Goal: Task Accomplishment & Management: Manage account settings

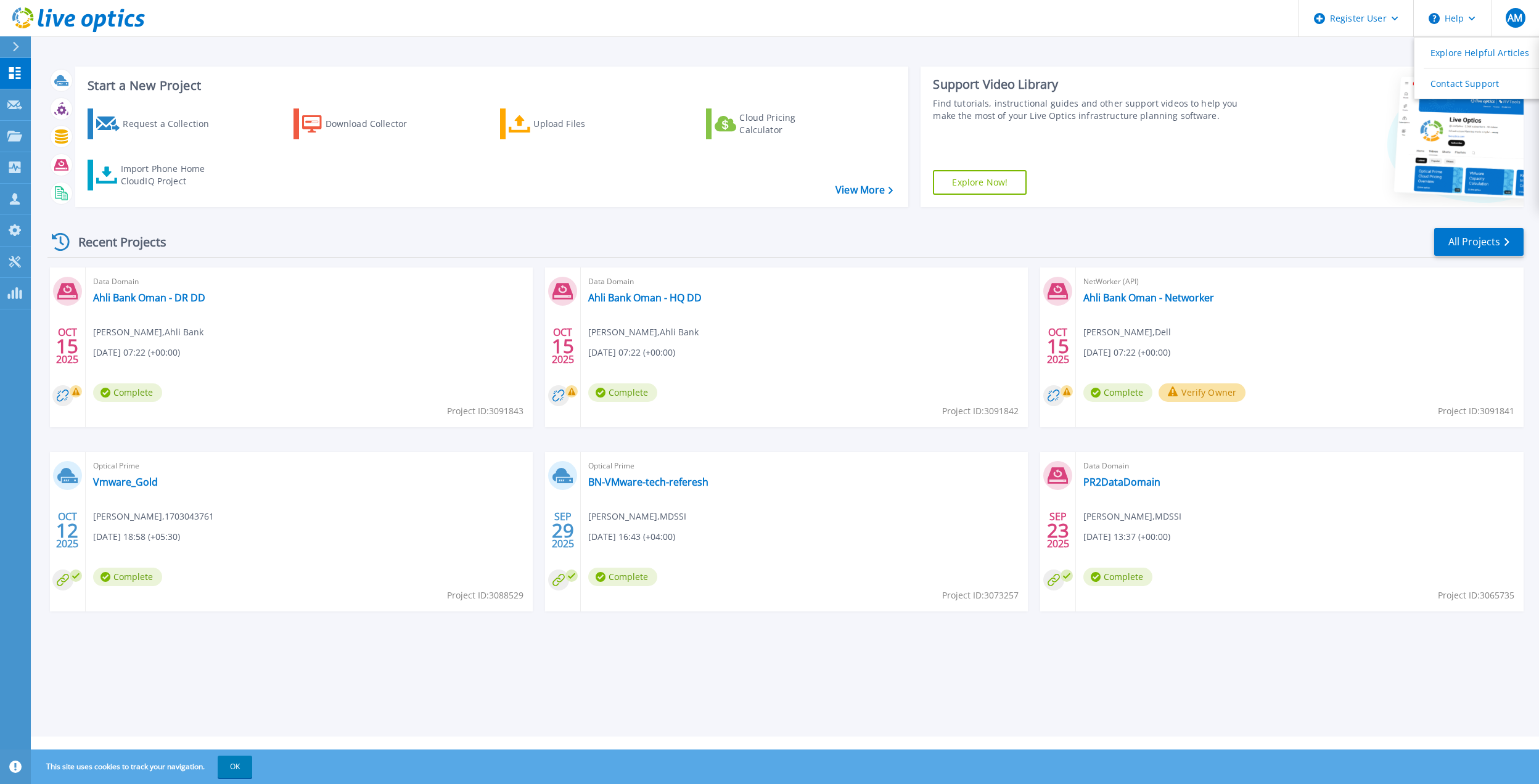
click at [1218, 390] on button "Verify Owner" at bounding box center [1202, 392] width 87 height 18
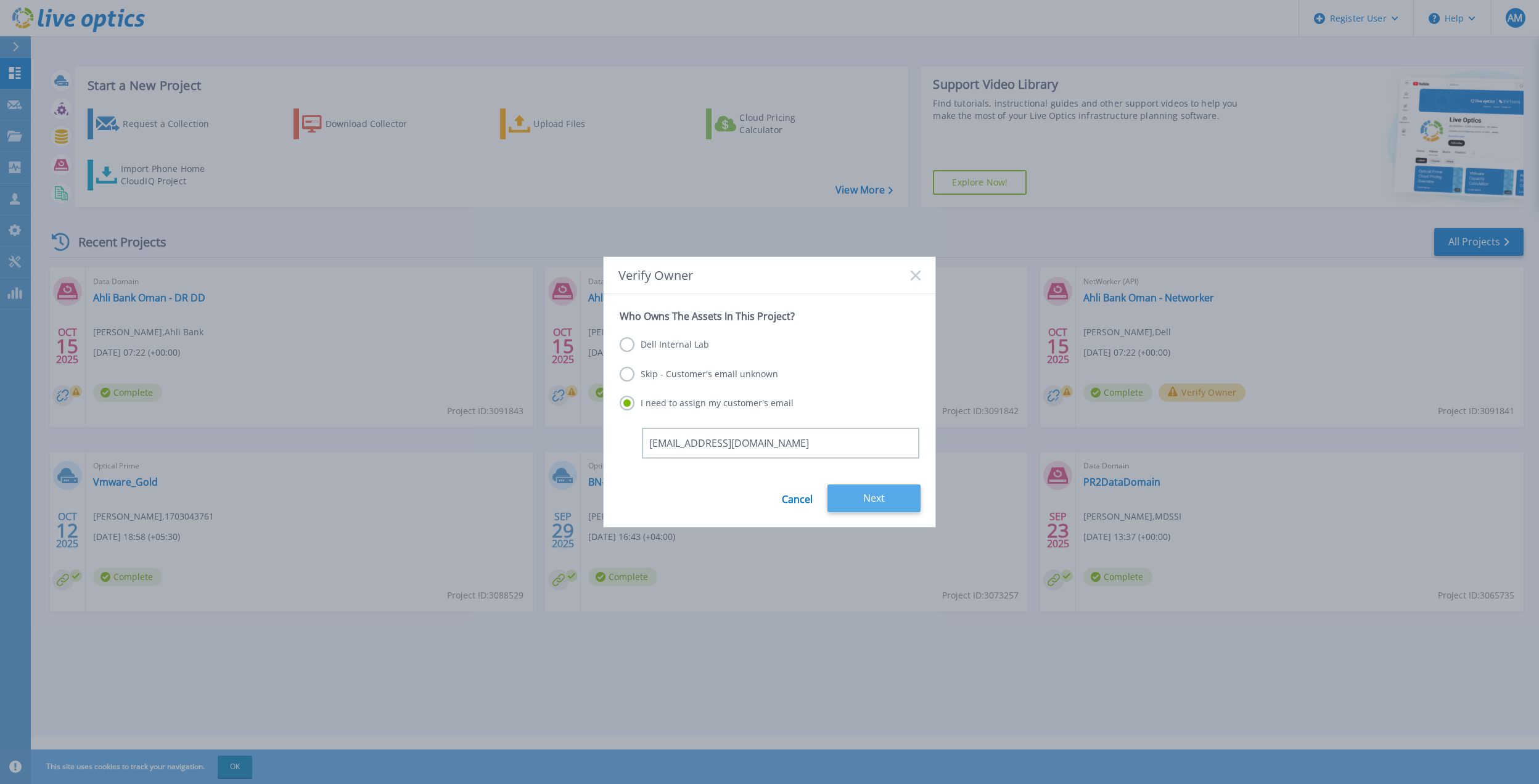
type input "Agang.Magaji@ahlibank.om"
click at [859, 506] on button "Next" at bounding box center [874, 498] width 93 height 28
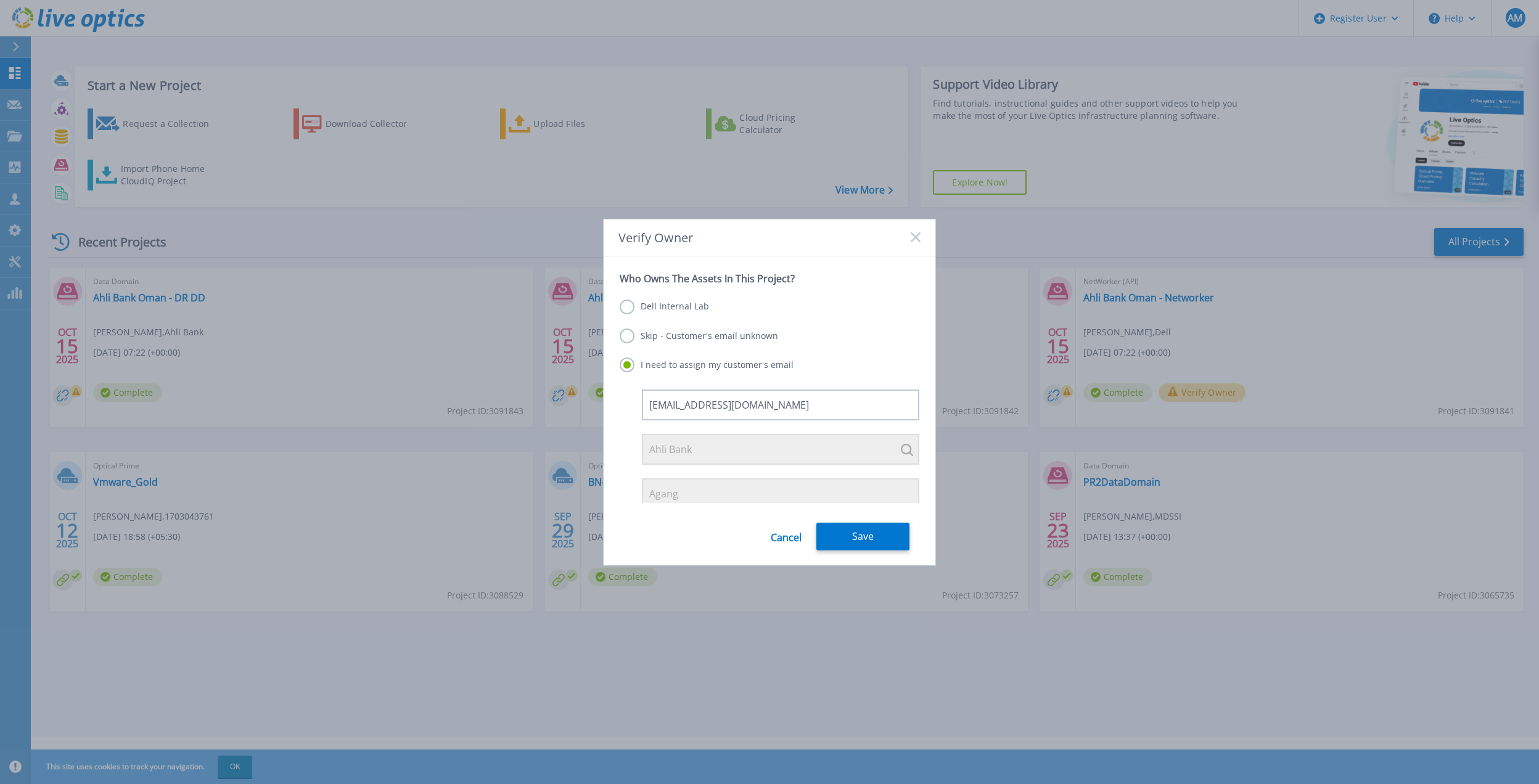
scroll to position [94, 0]
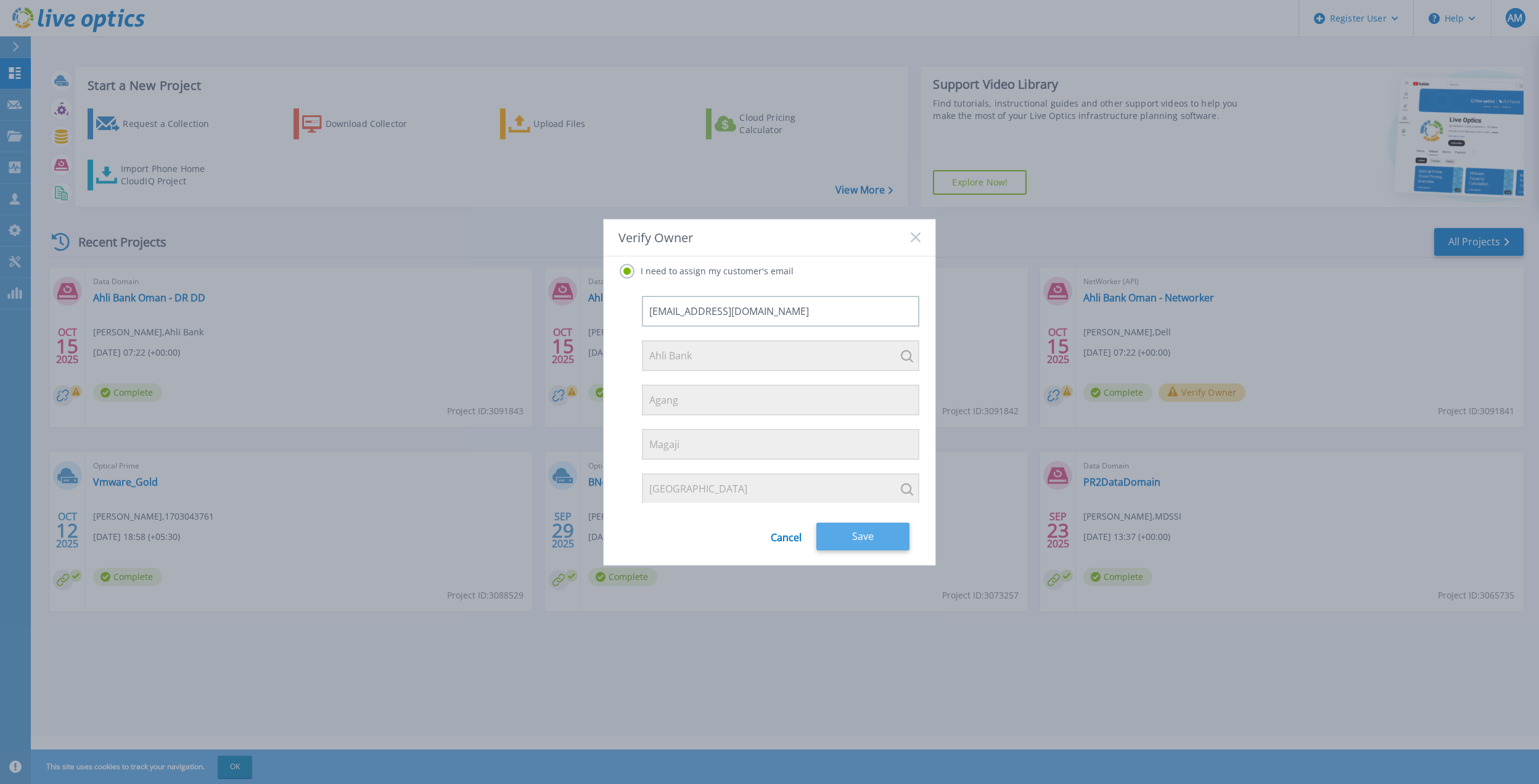
click at [858, 540] on button "Save" at bounding box center [863, 536] width 93 height 28
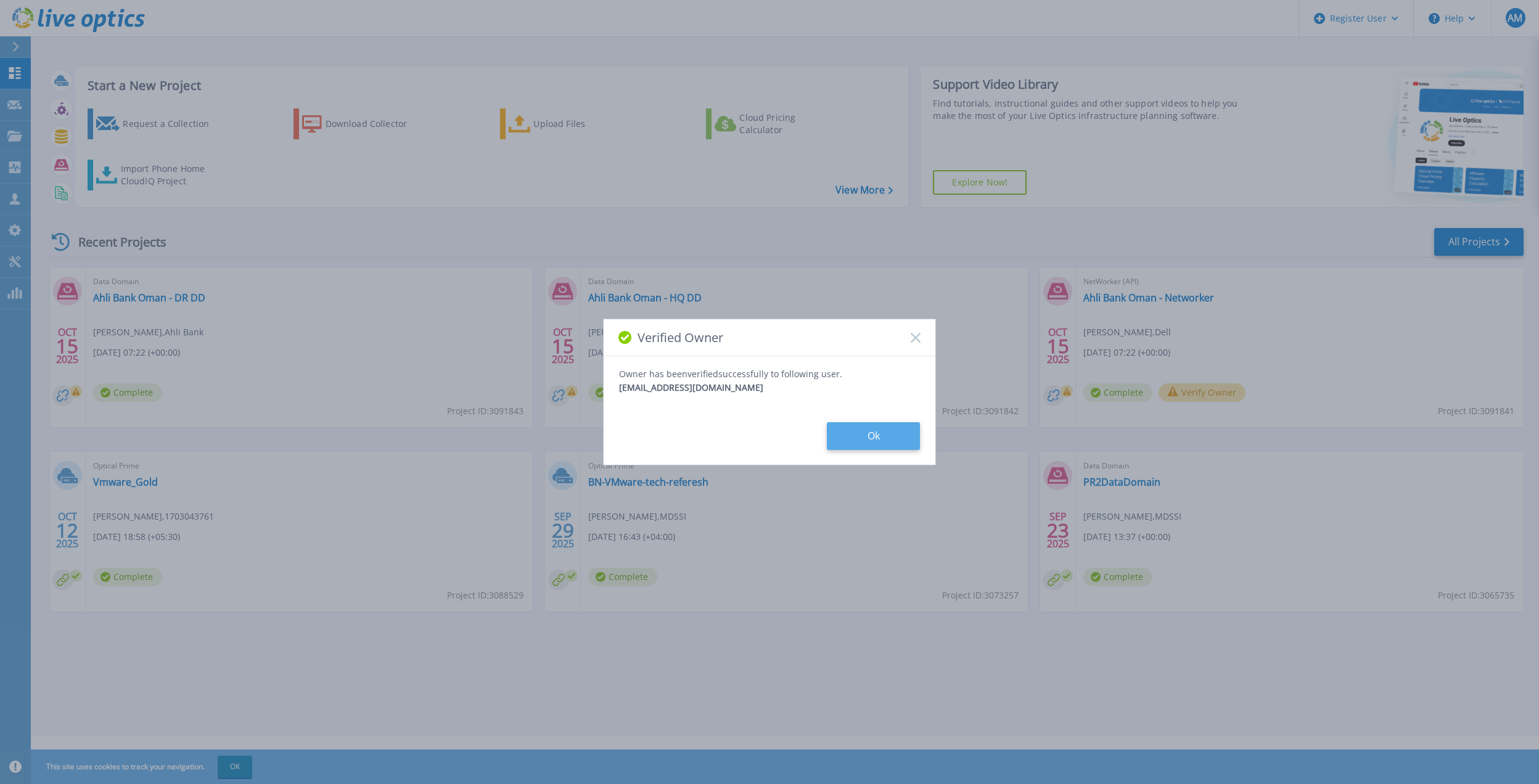
click at [871, 429] on button "Ok" at bounding box center [874, 436] width 93 height 28
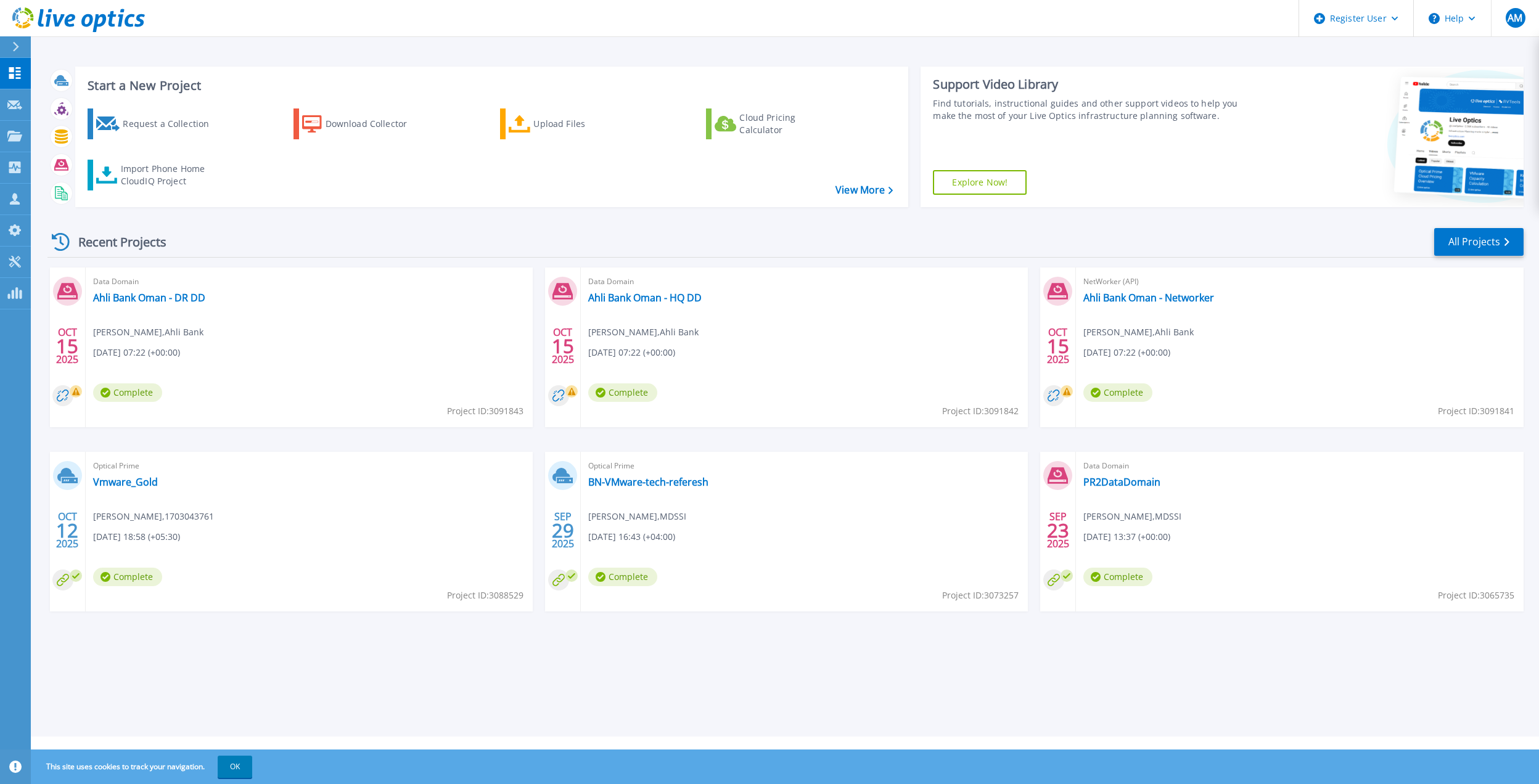
click at [80, 18] on icon at bounding box center [79, 20] width 133 height 26
